Goal: Transaction & Acquisition: Purchase product/service

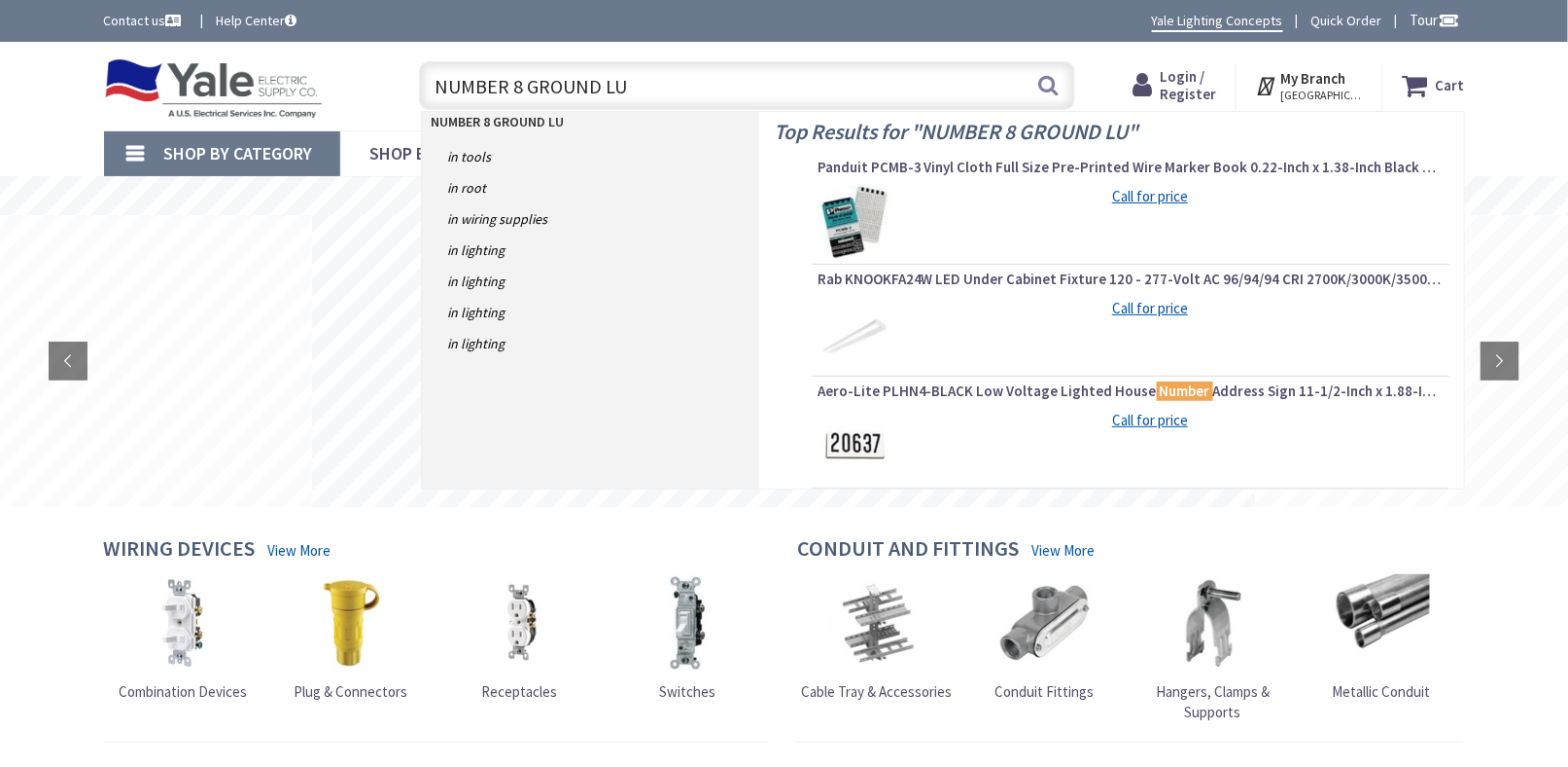
type input "NUMBER 8 GROUND LUG"
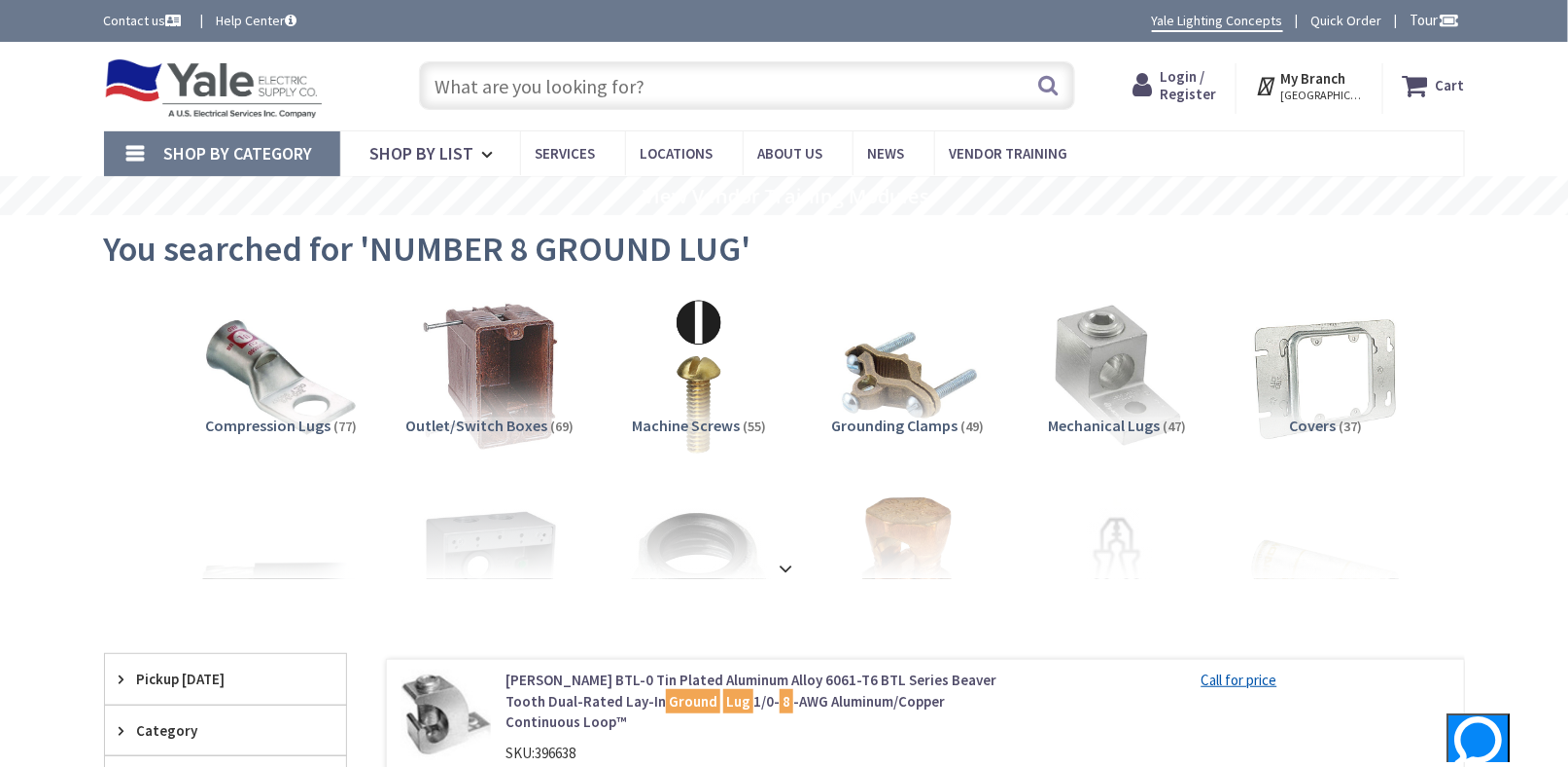
click at [273, 92] on img at bounding box center [214, 88] width 220 height 61
